Goal: Task Accomplishment & Management: Use online tool/utility

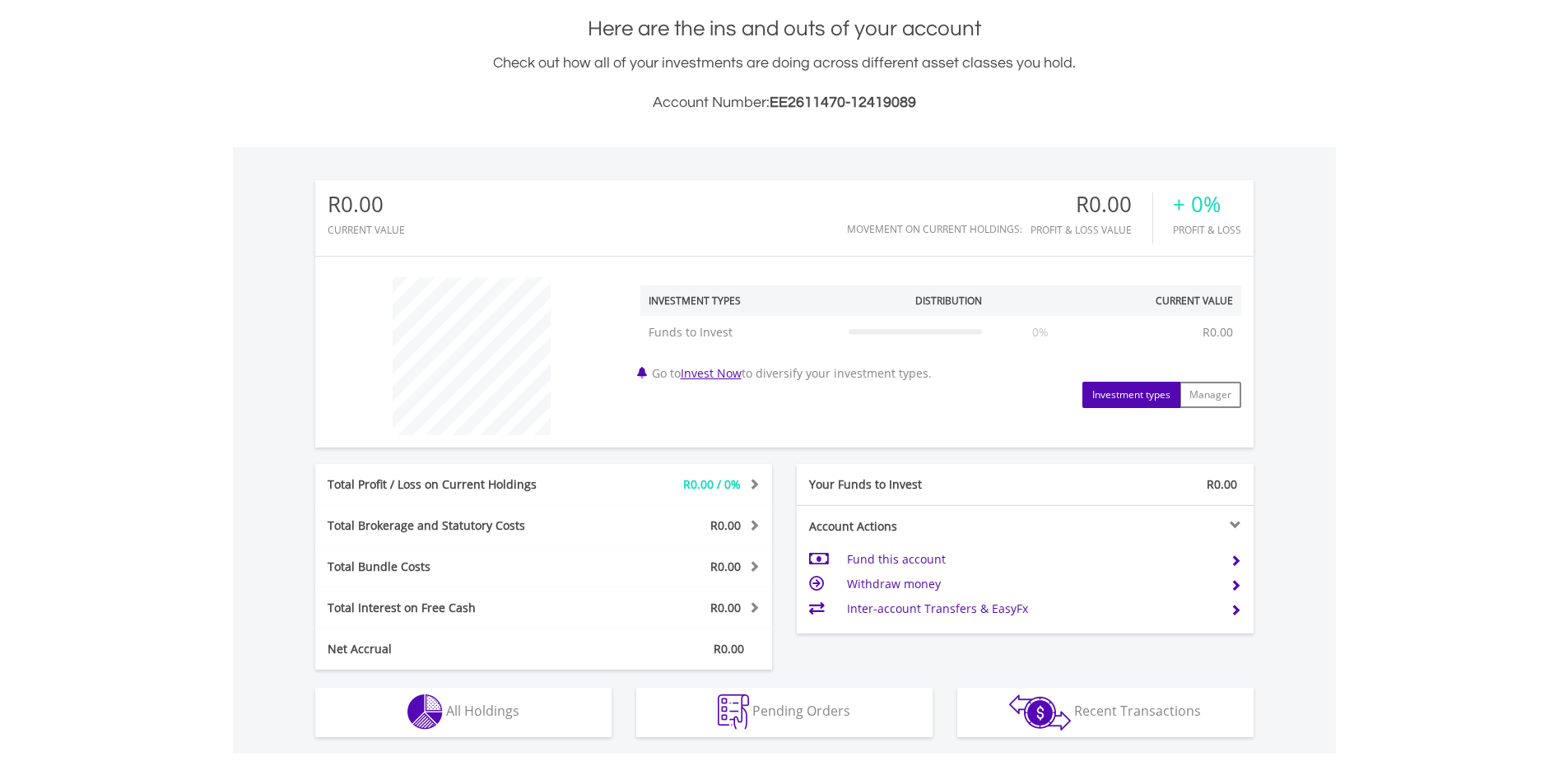
scroll to position [411, 0]
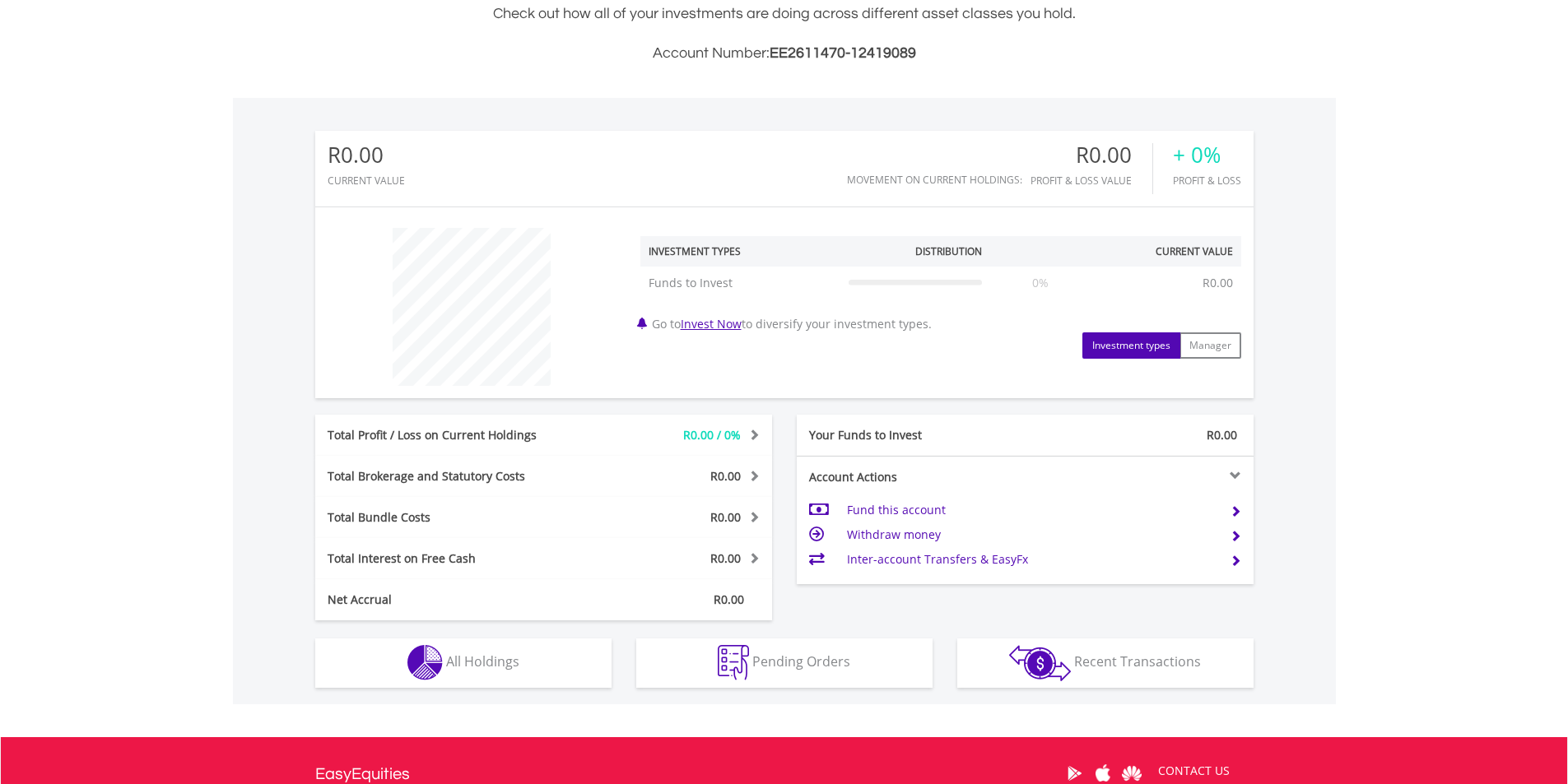
click at [949, 561] on td "Inter-account Transfers & EasyFx" at bounding box center [1032, 559] width 369 height 25
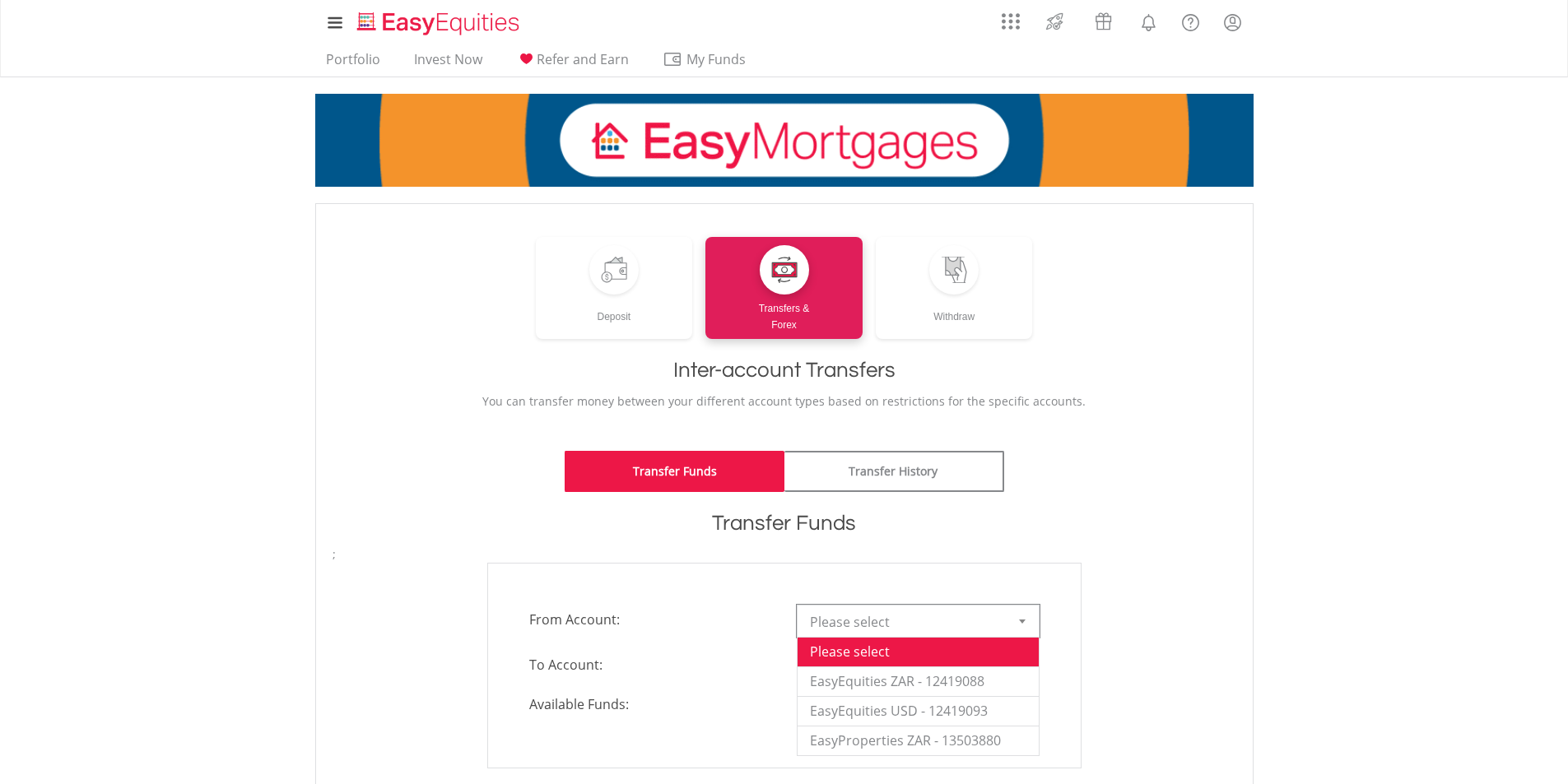
click at [1019, 623] on b at bounding box center [1021, 621] width 6 height 4
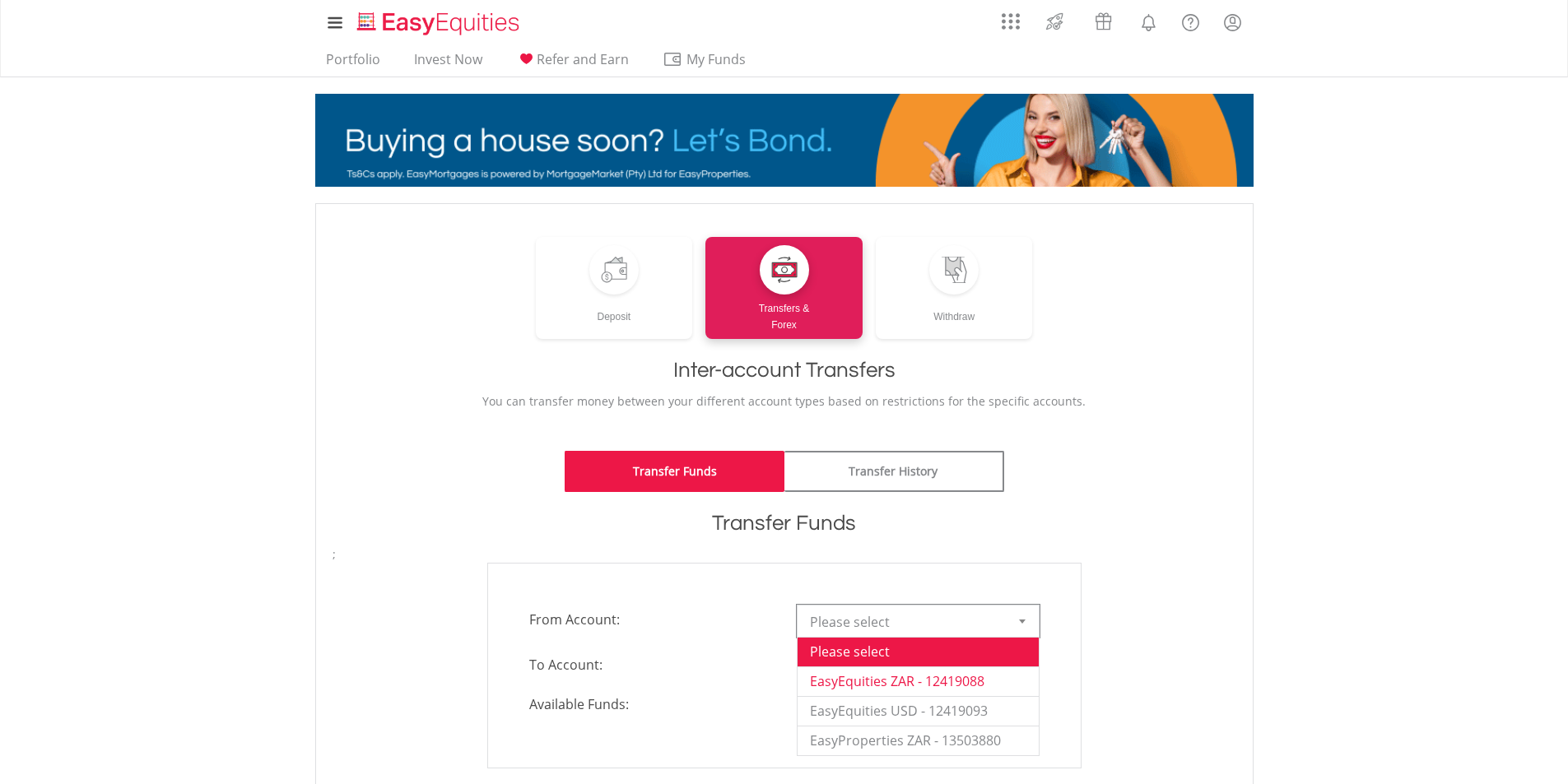
click at [899, 684] on li "EasyEquities ZAR - 12419088" at bounding box center [917, 681] width 241 height 30
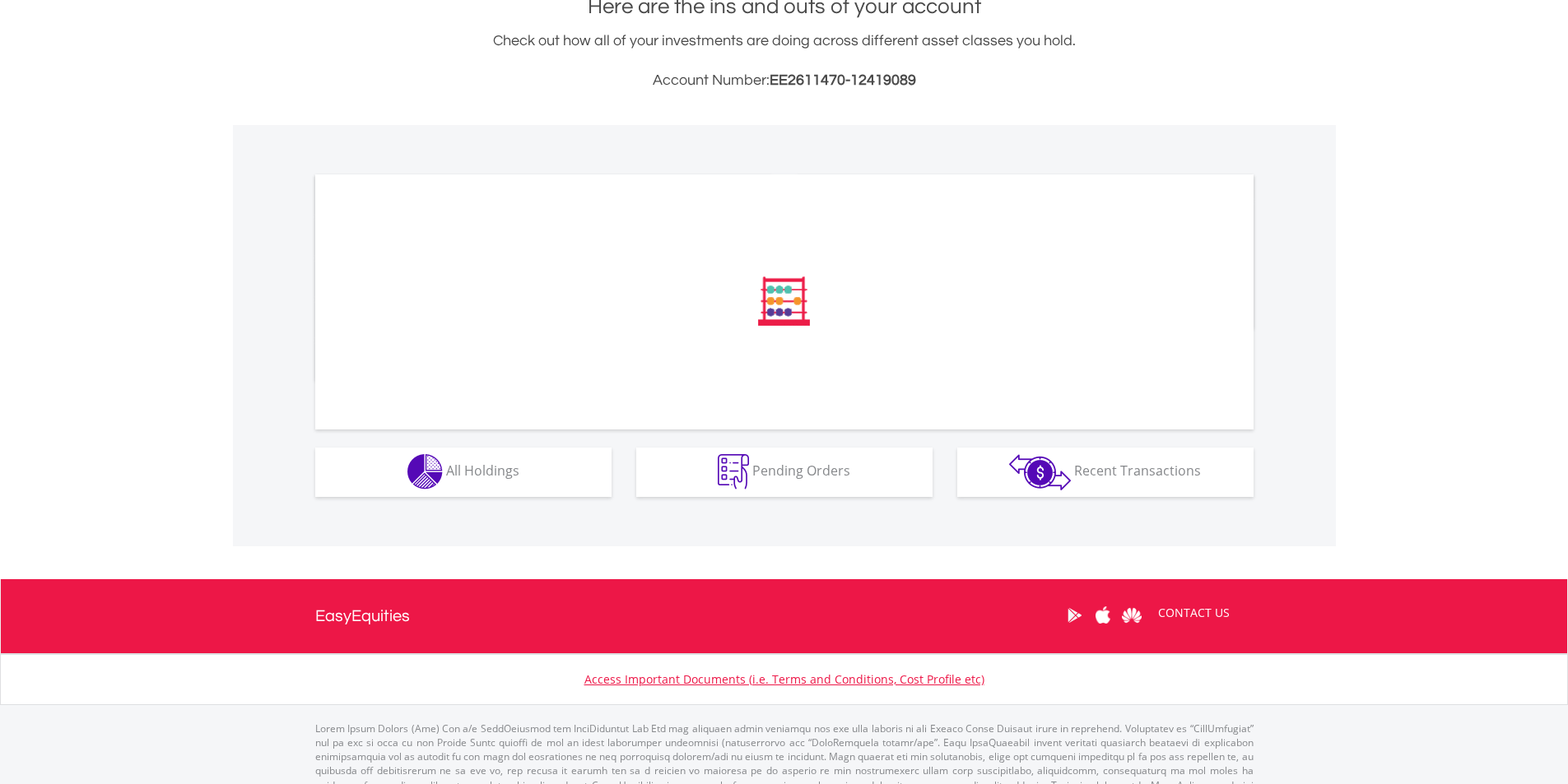
scroll to position [384, 0]
